Goal: Task Accomplishment & Management: Manage account settings

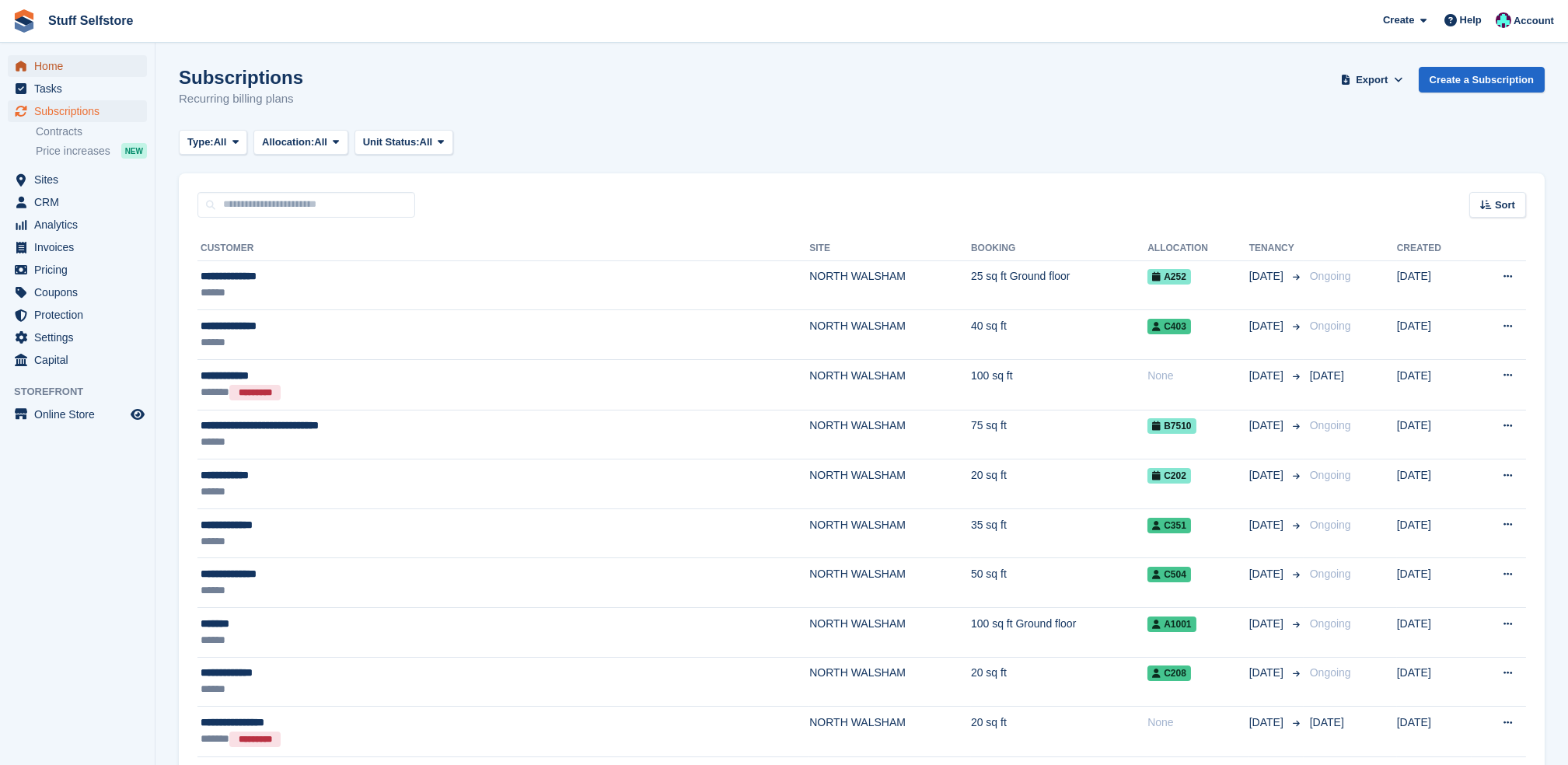
click at [92, 67] on span "Home" at bounding box center [81, 66] width 93 height 22
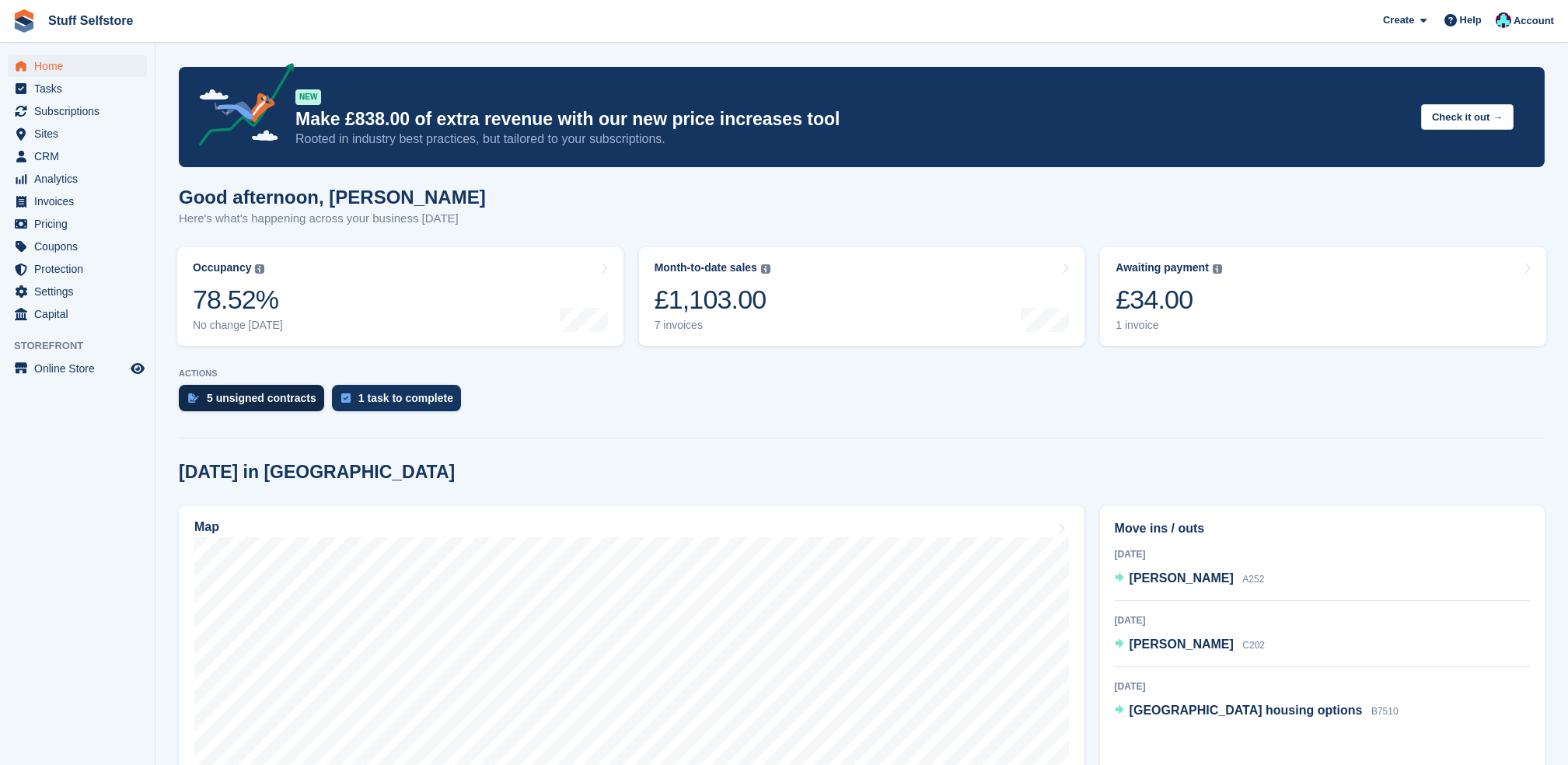
click at [270, 408] on div "5 unsigned contracts" at bounding box center [251, 398] width 145 height 26
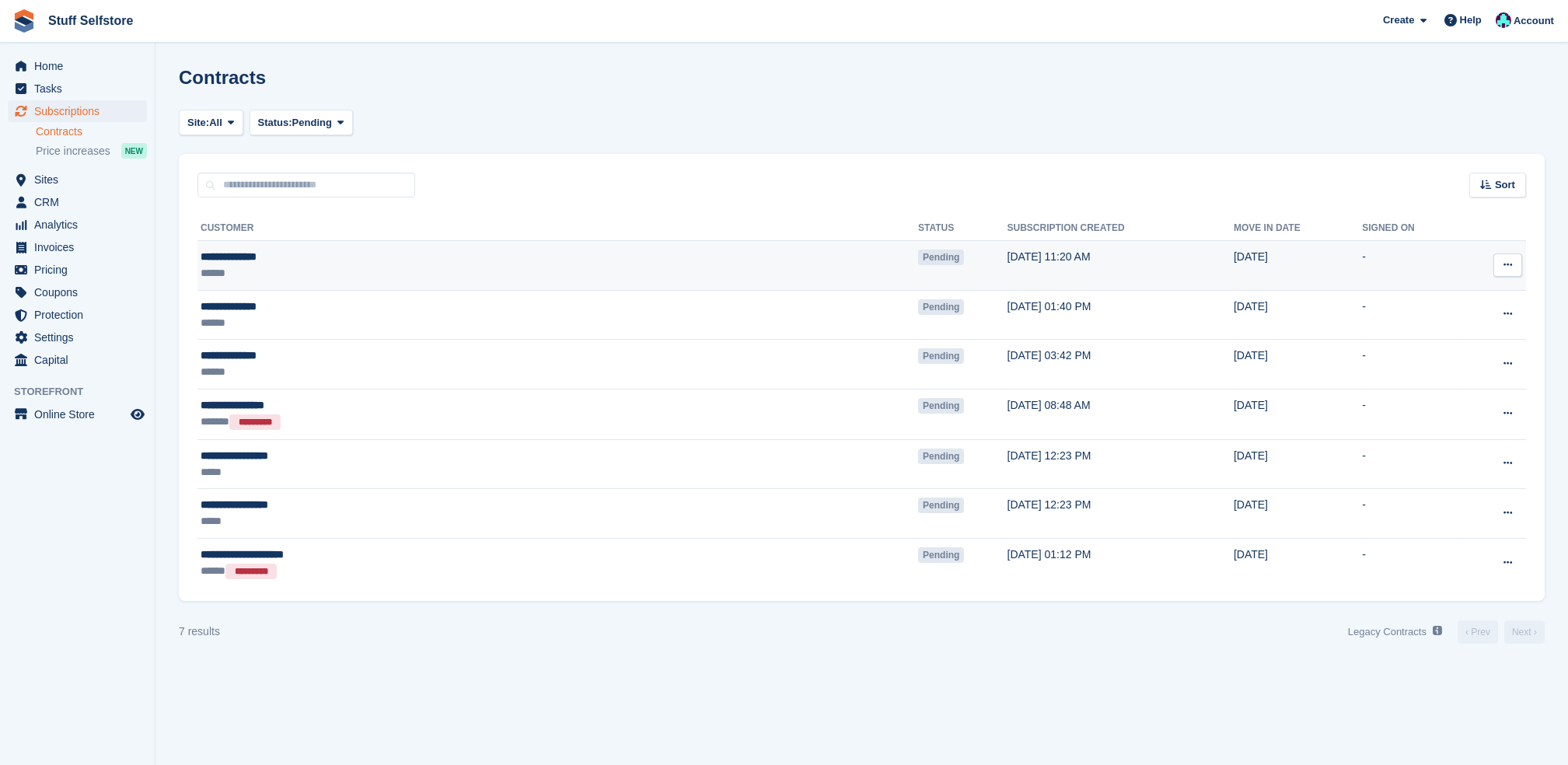
click at [382, 265] on div "******" at bounding box center [386, 274] width 371 height 16
click at [1508, 266] on icon at bounding box center [1508, 265] width 8 height 10
click at [1461, 298] on p "View contact" at bounding box center [1448, 296] width 135 height 20
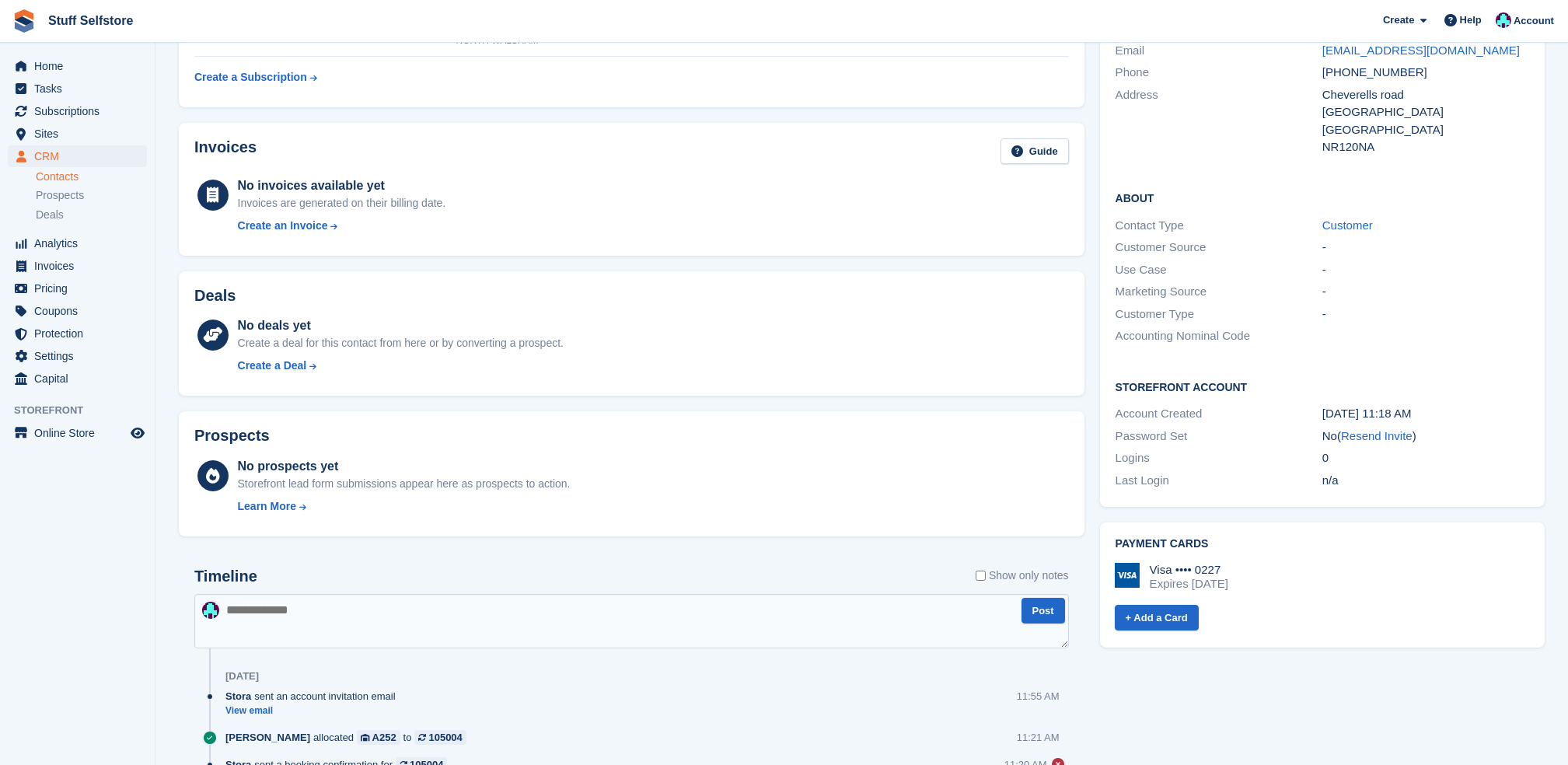
scroll to position [6, 0]
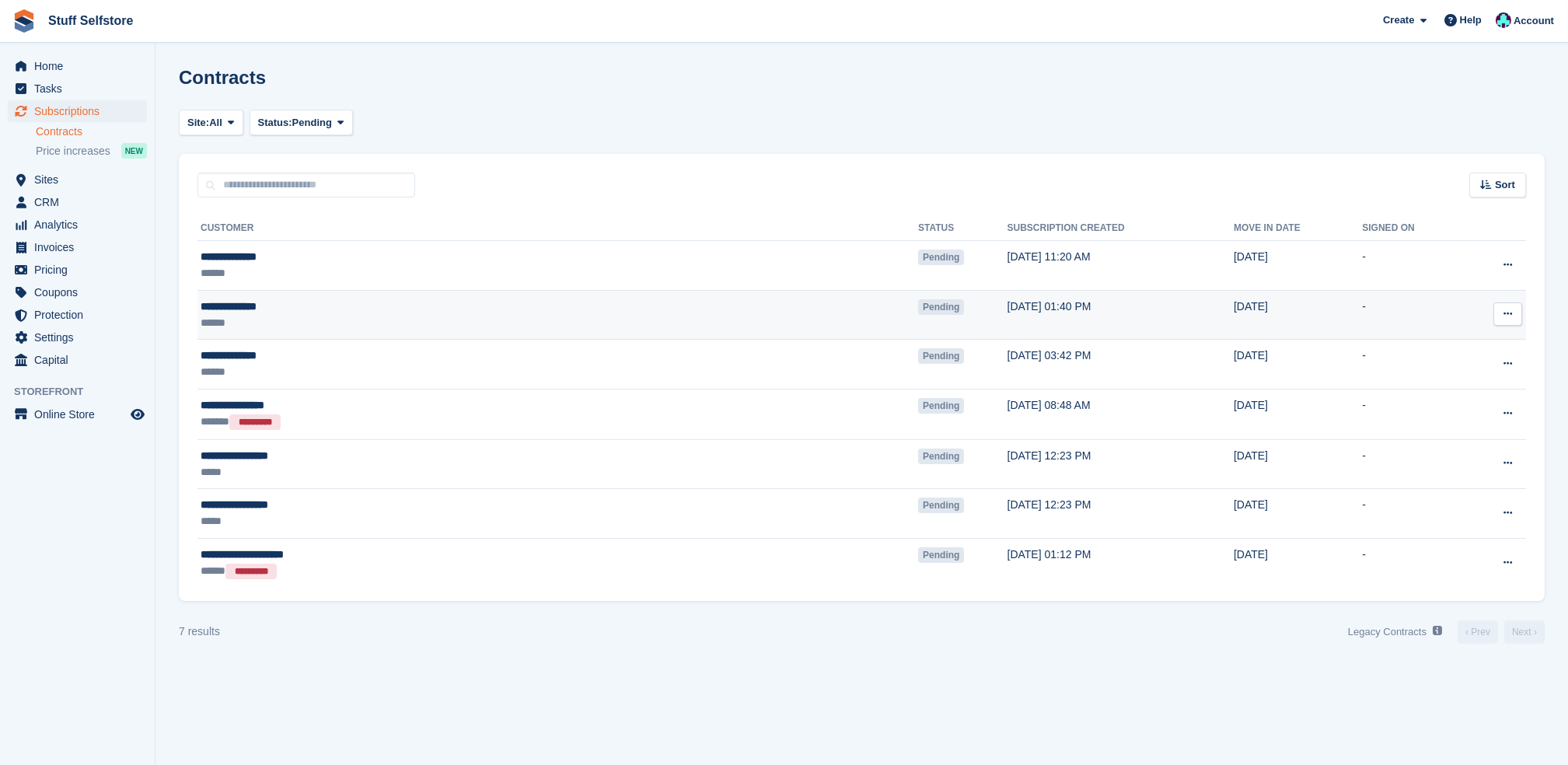
click at [377, 311] on div "**********" at bounding box center [386, 307] width 371 height 16
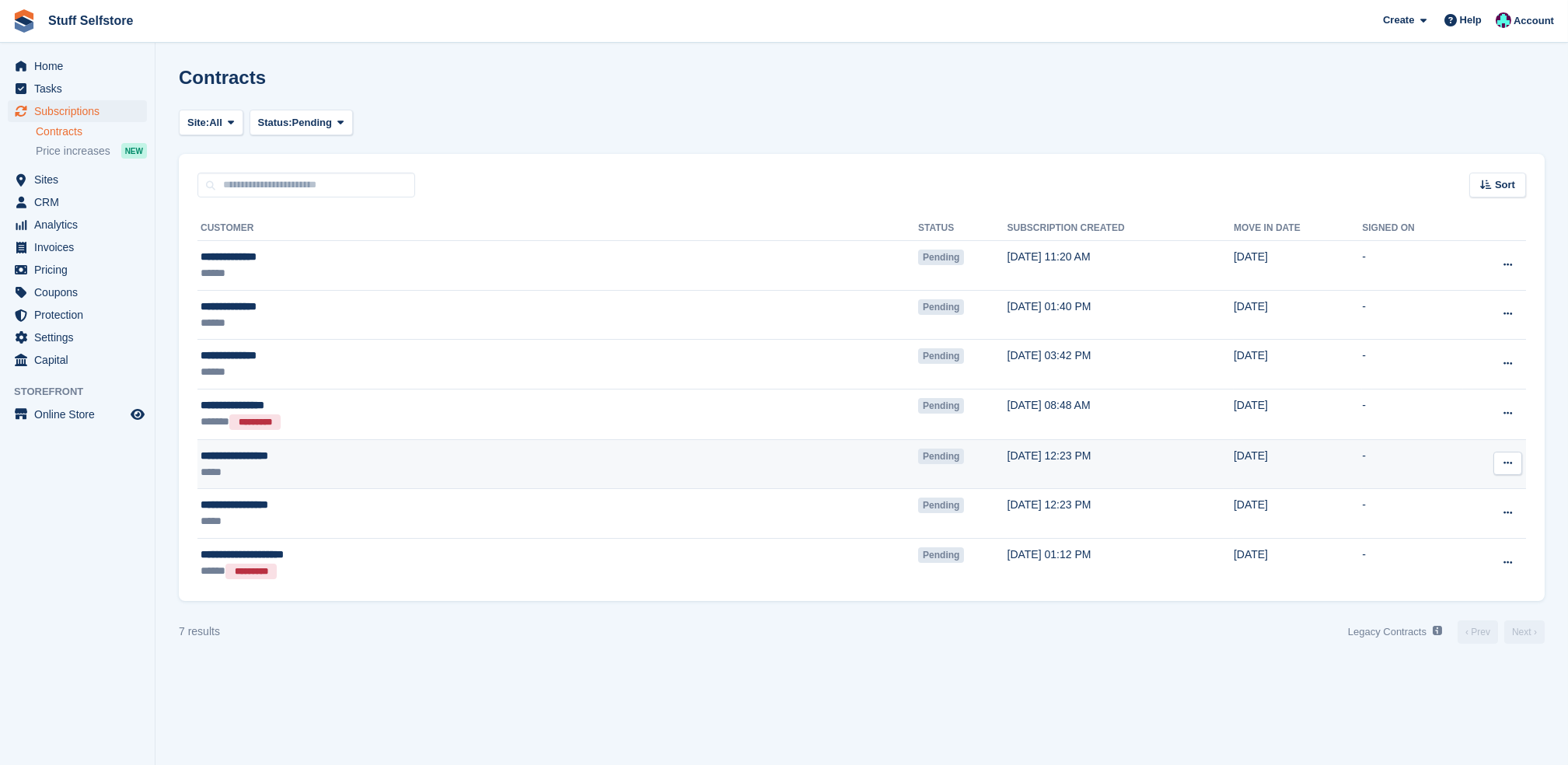
click at [381, 456] on div "**********" at bounding box center [386, 456] width 371 height 16
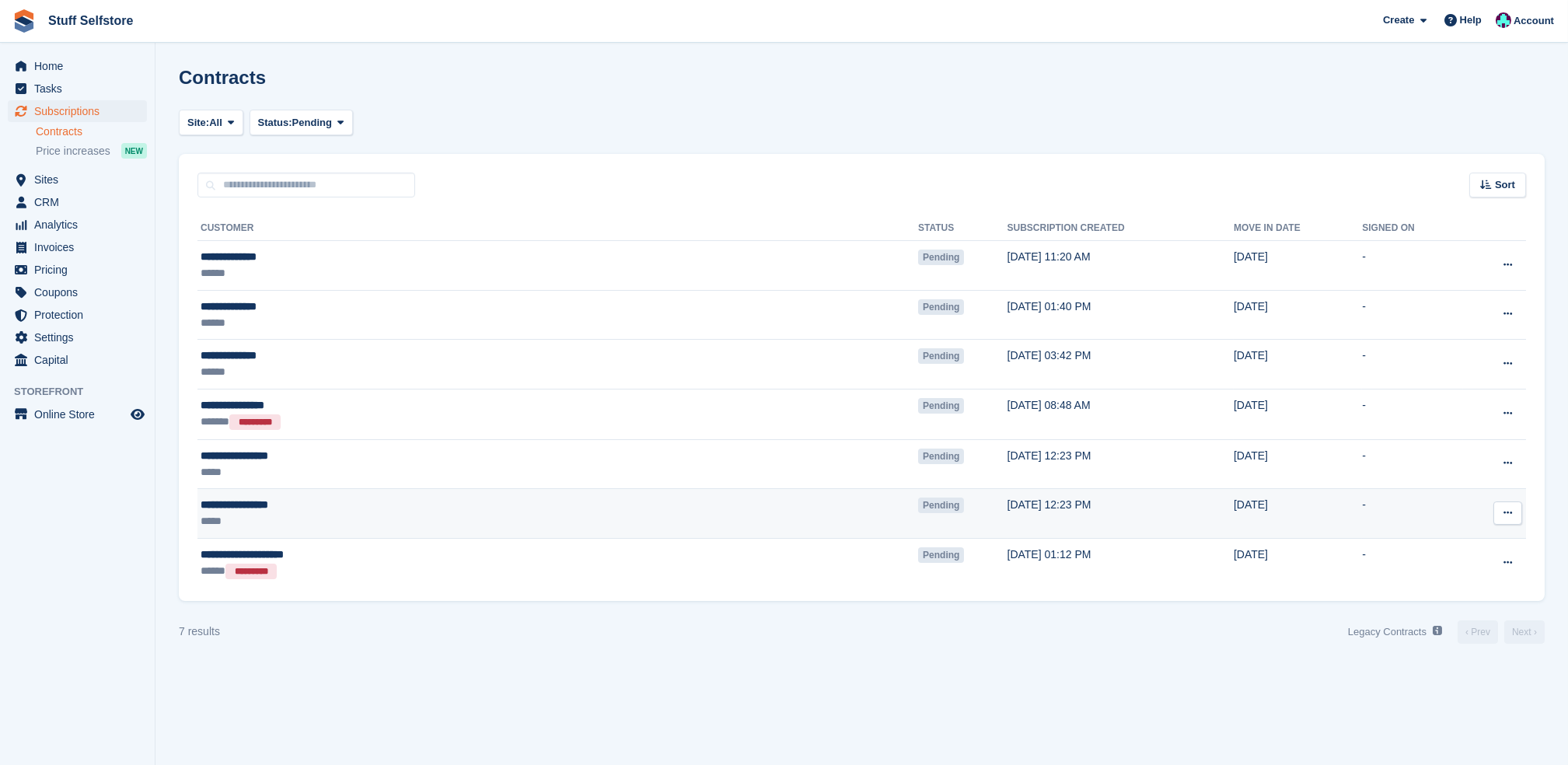
click at [1506, 513] on icon at bounding box center [1508, 513] width 8 height 10
click at [1464, 581] on p "Void contract" at bounding box center [1448, 584] width 135 height 20
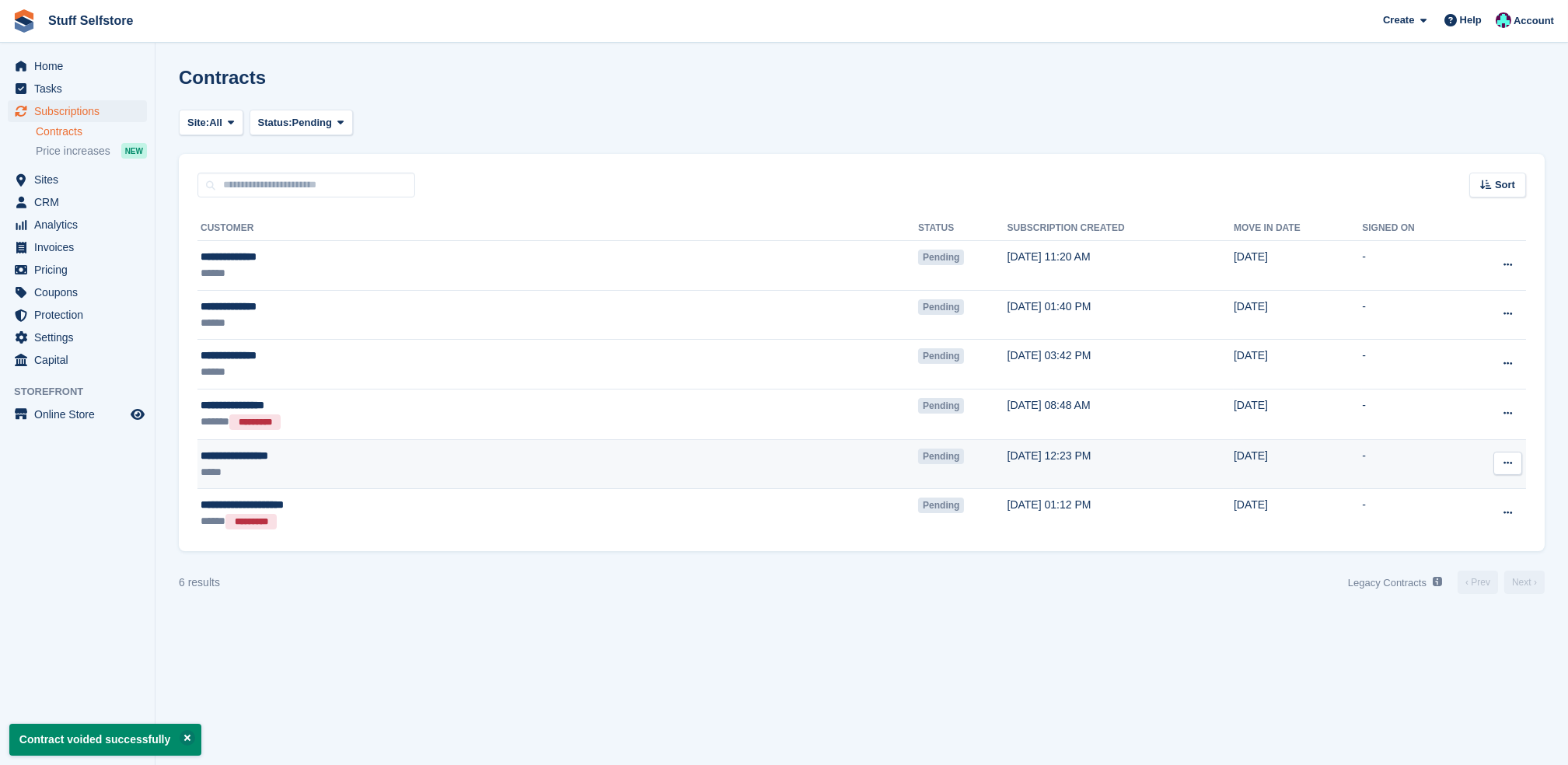
click at [1508, 458] on icon at bounding box center [1508, 463] width 8 height 10
click at [1434, 532] on p "Void contract" at bounding box center [1448, 534] width 135 height 20
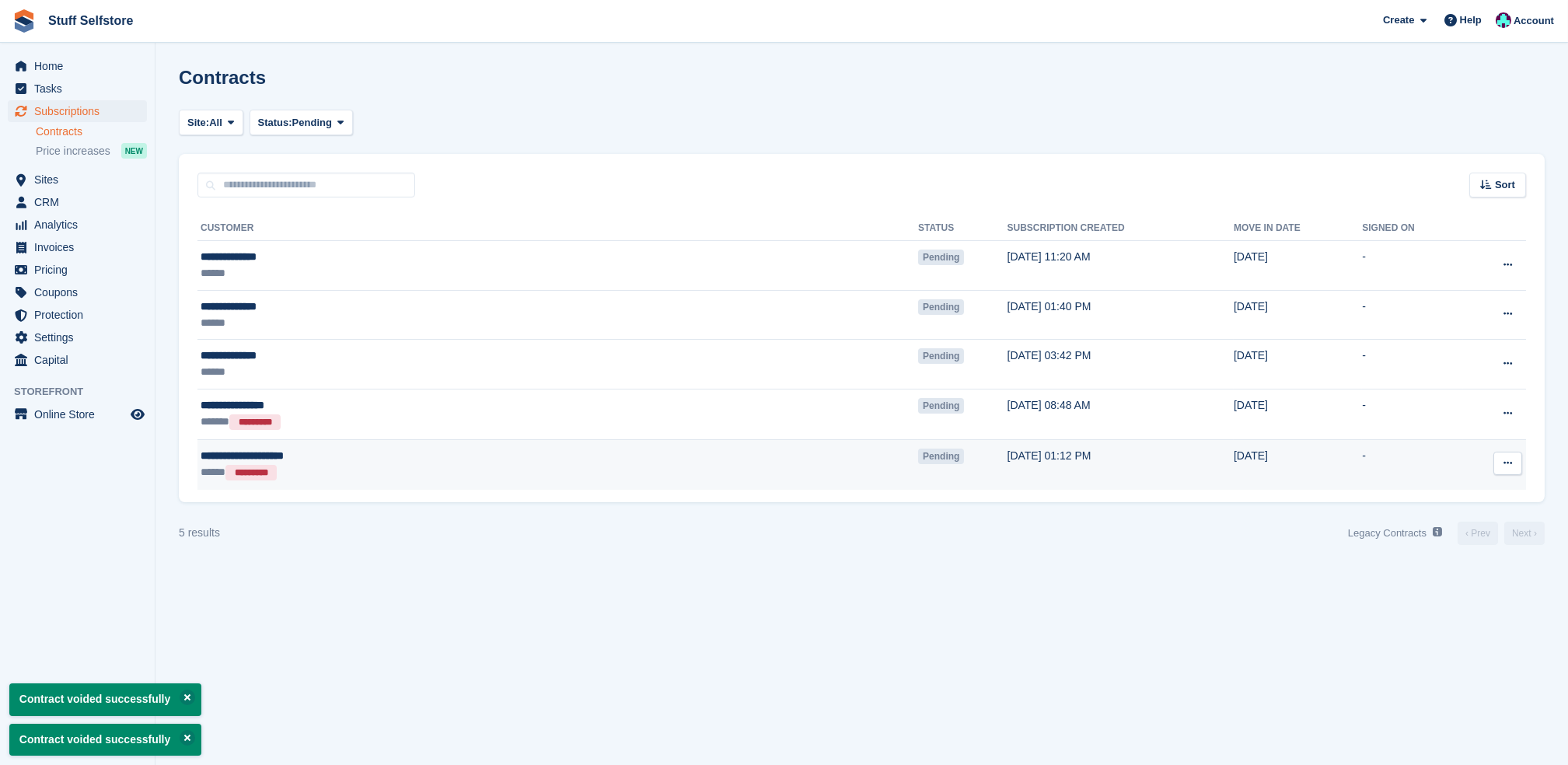
click at [1510, 468] on icon at bounding box center [1508, 463] width 8 height 10
click at [1428, 535] on p "Void contract" at bounding box center [1448, 534] width 135 height 20
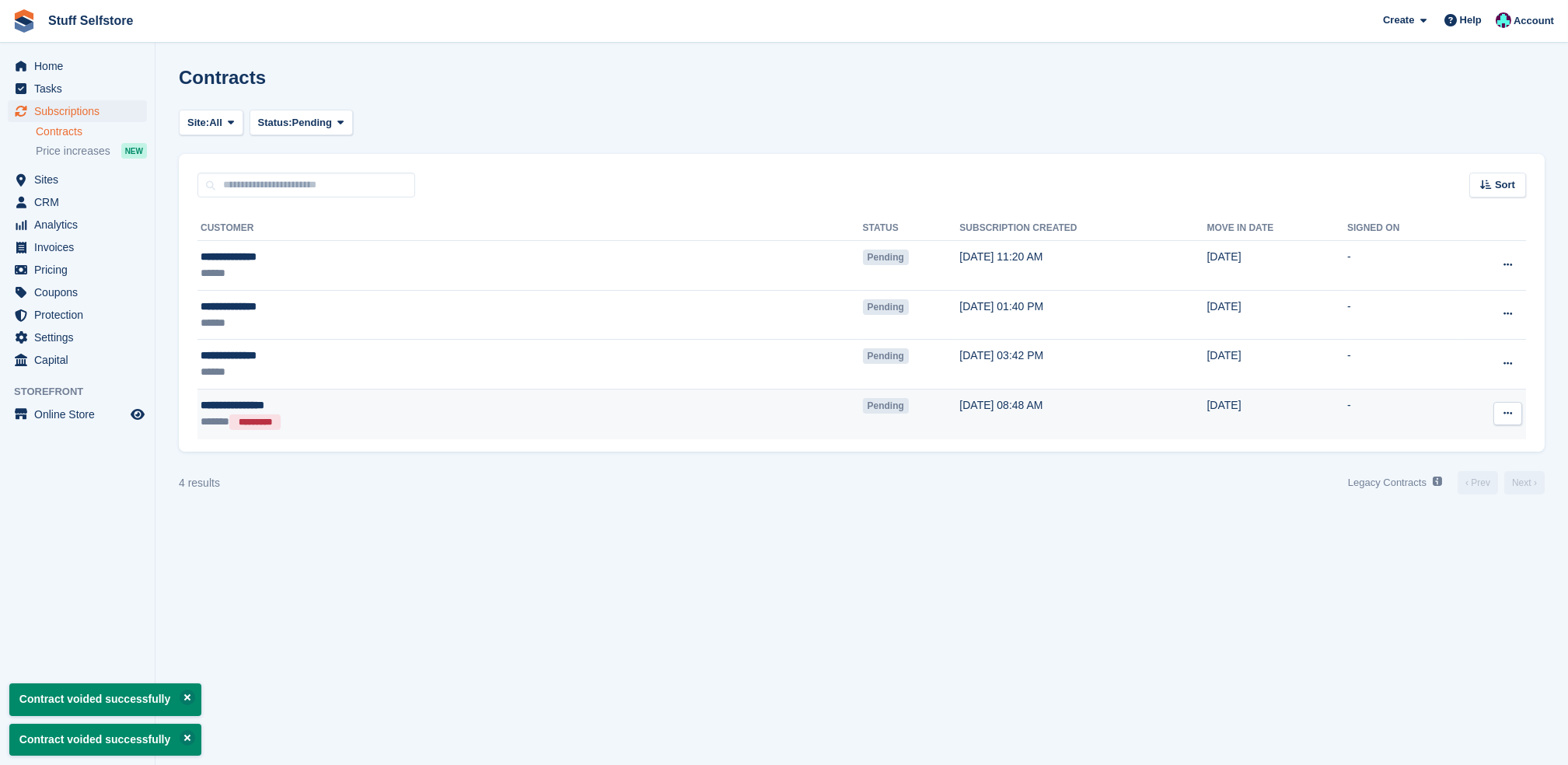
click at [1519, 417] on button at bounding box center [1508, 413] width 29 height 24
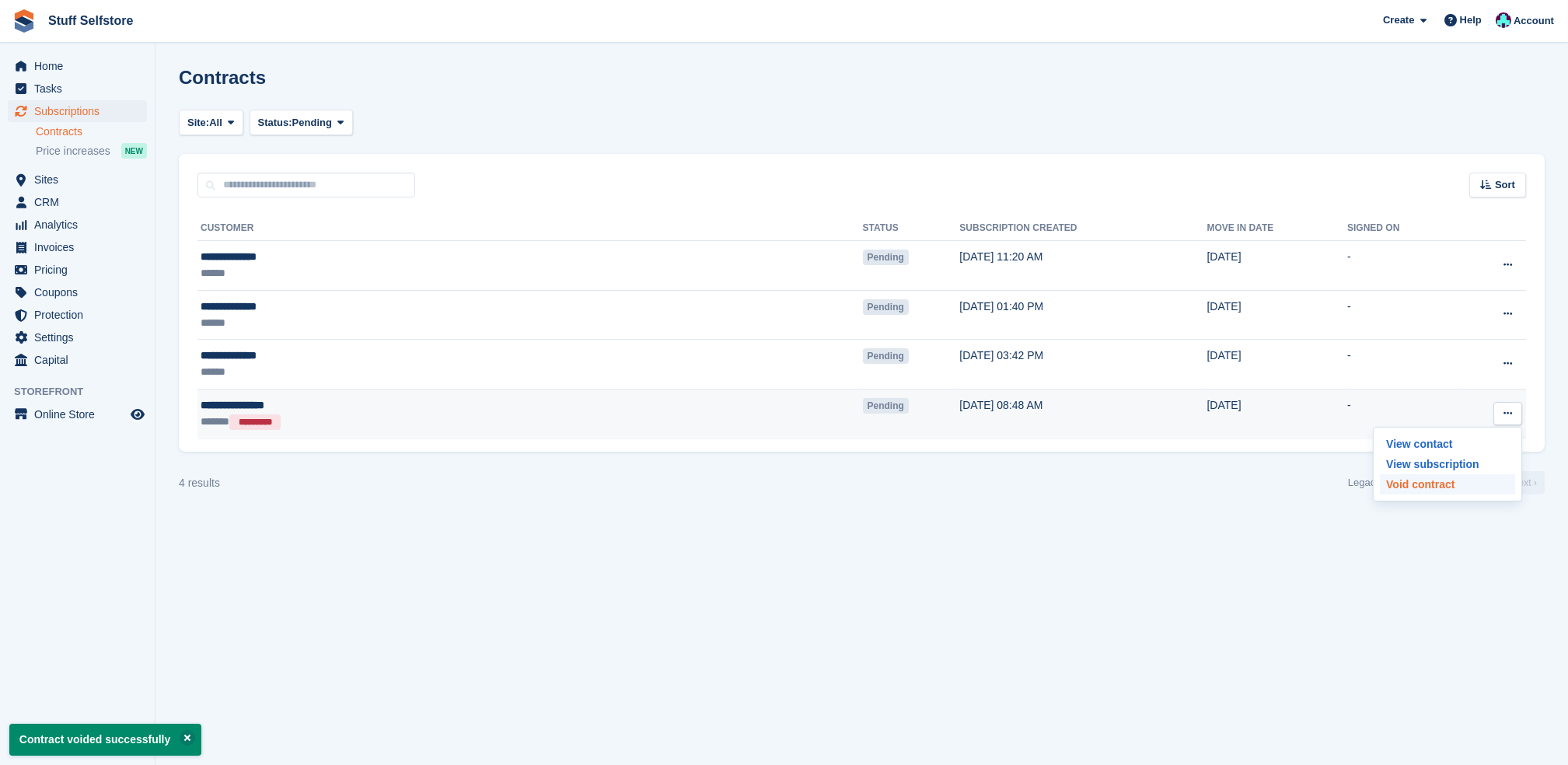
click at [1421, 492] on p "Void contract" at bounding box center [1448, 484] width 135 height 20
